Goal: Find specific page/section: Find specific page/section

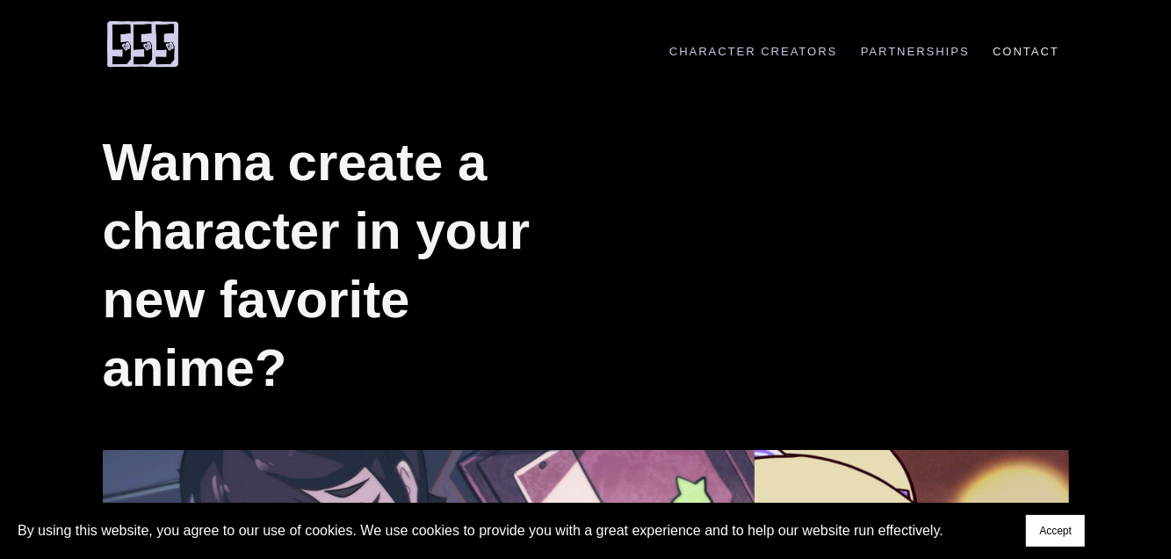
click at [1023, 54] on link "Contact" at bounding box center [1026, 51] width 85 height 13
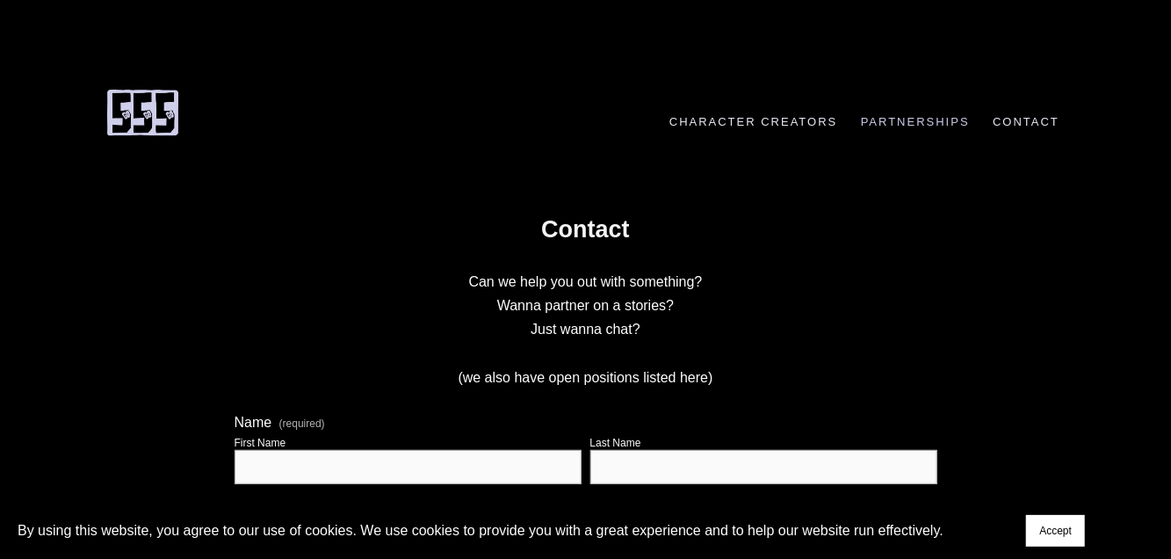
click at [740, 126] on link "Character Creators" at bounding box center [754, 121] width 186 height 13
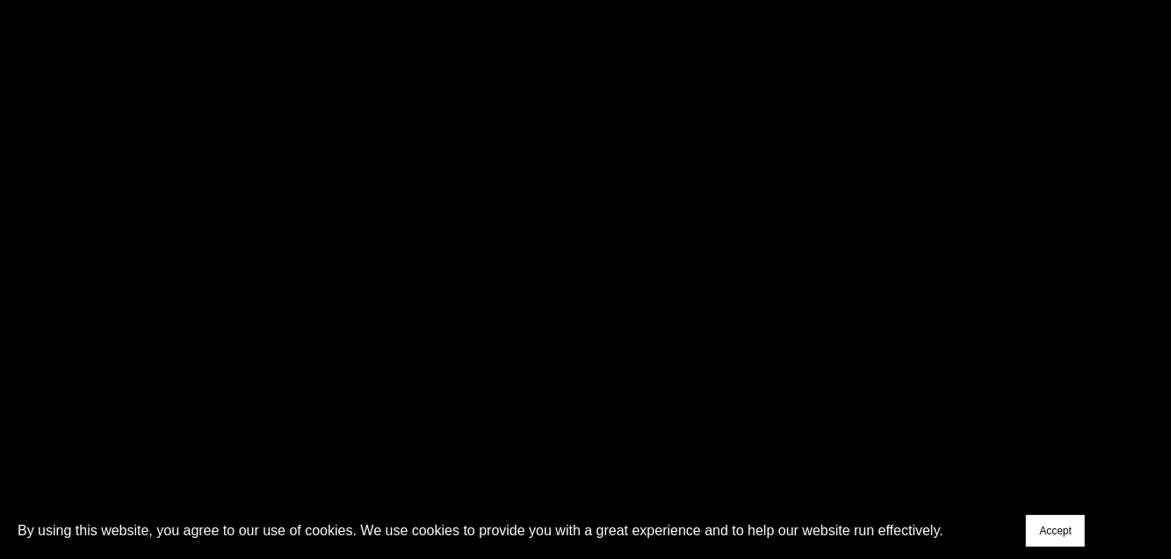
scroll to position [3528, 0]
click at [1046, 538] on button "Accept" at bounding box center [1055, 531] width 59 height 32
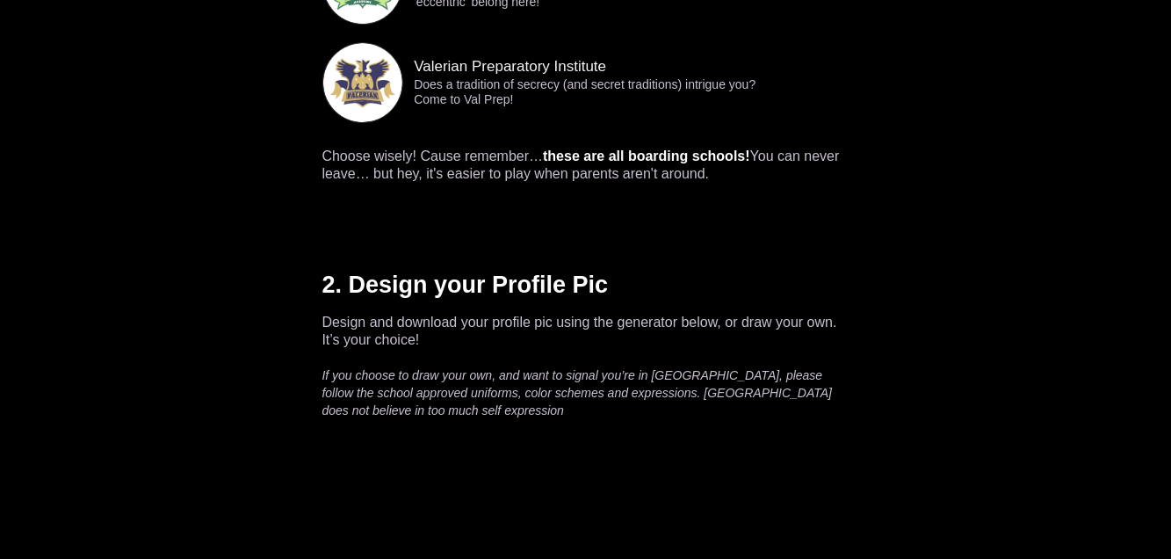
scroll to position [2858, 0]
